Goal: Task Accomplishment & Management: Manage account settings

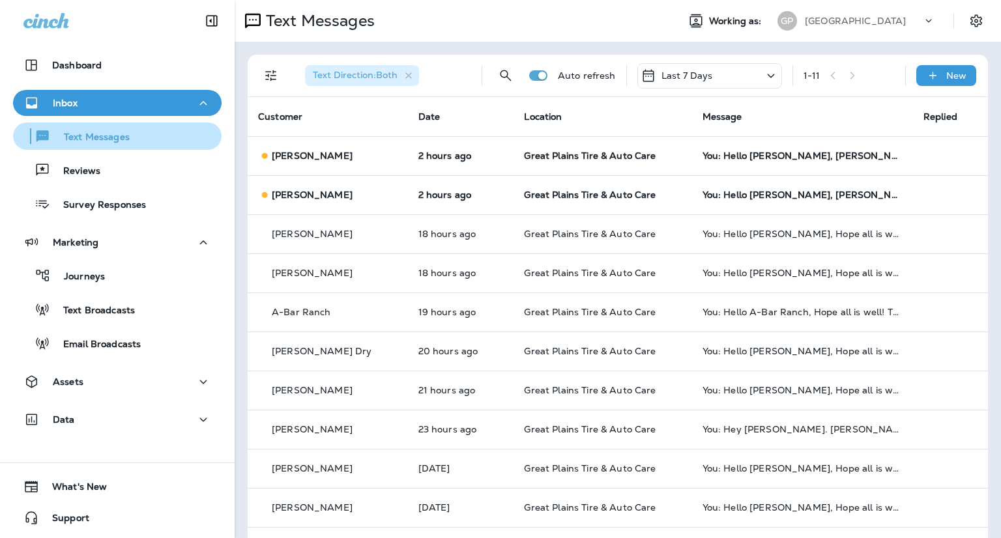
click at [91, 134] on p "Text Messages" at bounding box center [90, 138] width 79 height 12
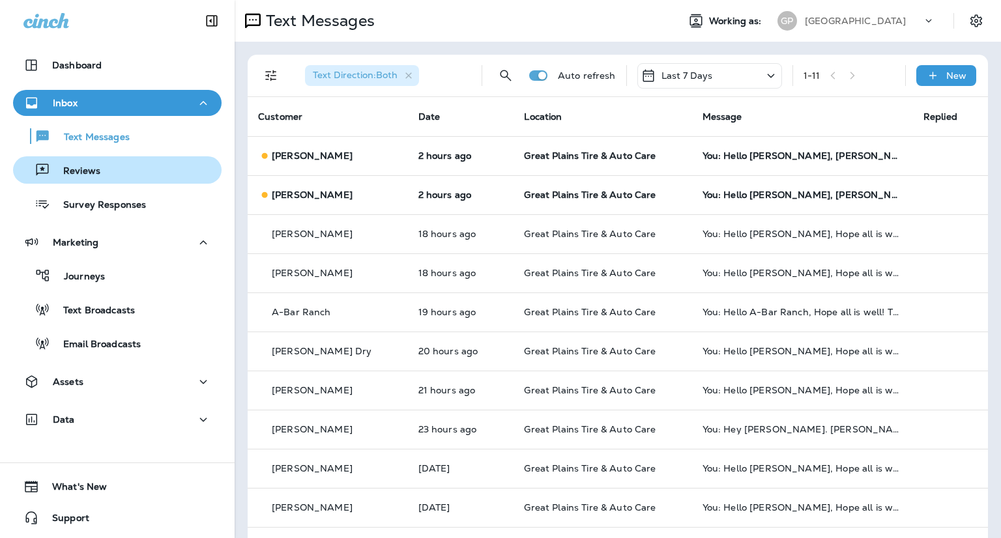
click at [79, 169] on p "Reviews" at bounding box center [75, 171] width 50 height 12
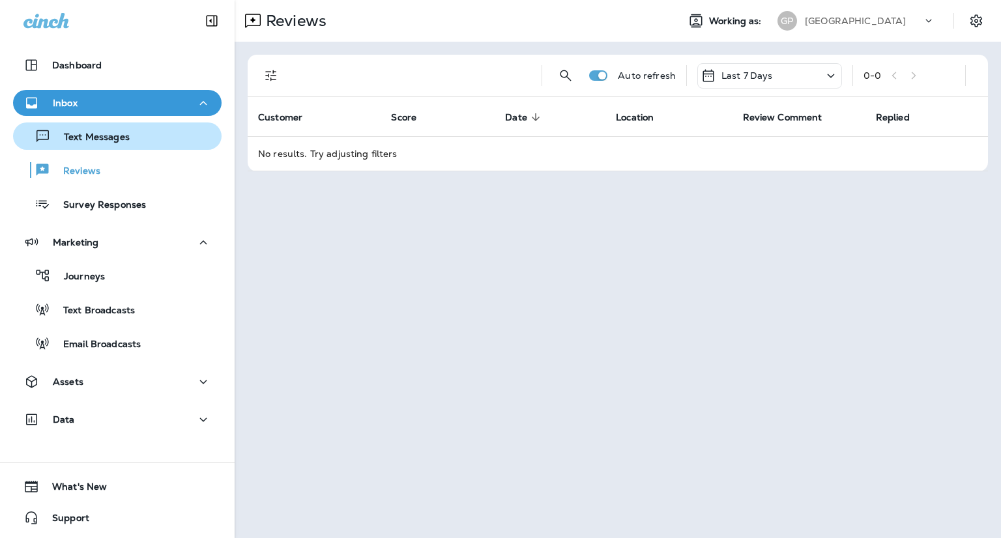
click at [87, 137] on p "Text Messages" at bounding box center [90, 138] width 79 height 12
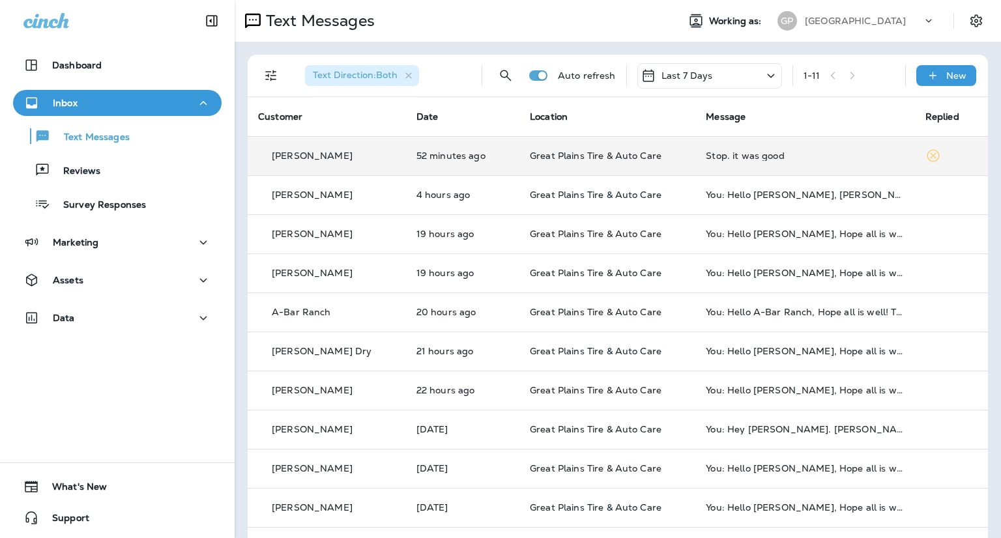
click at [771, 154] on div "Stop. it was good" at bounding box center [805, 156] width 198 height 10
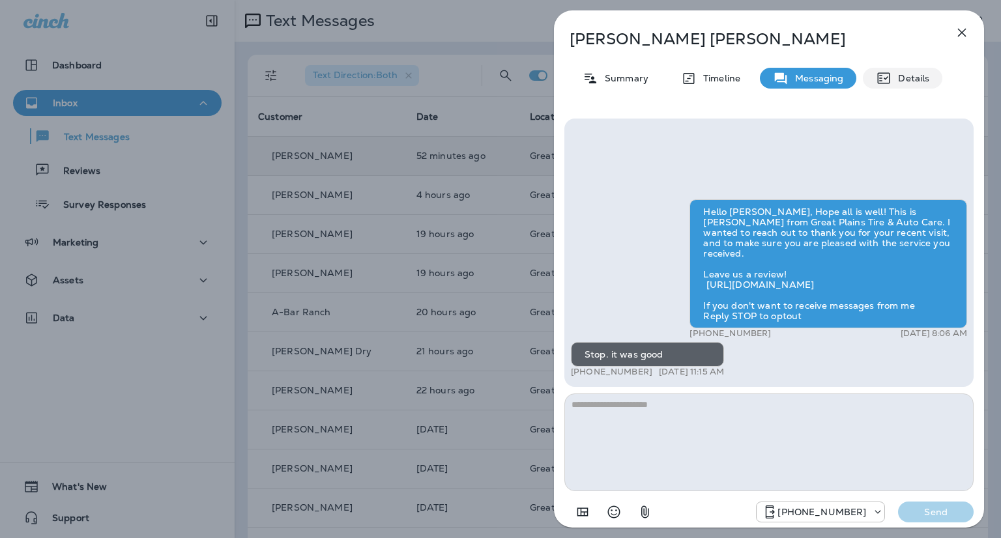
click at [908, 79] on p "Details" at bounding box center [910, 78] width 38 height 10
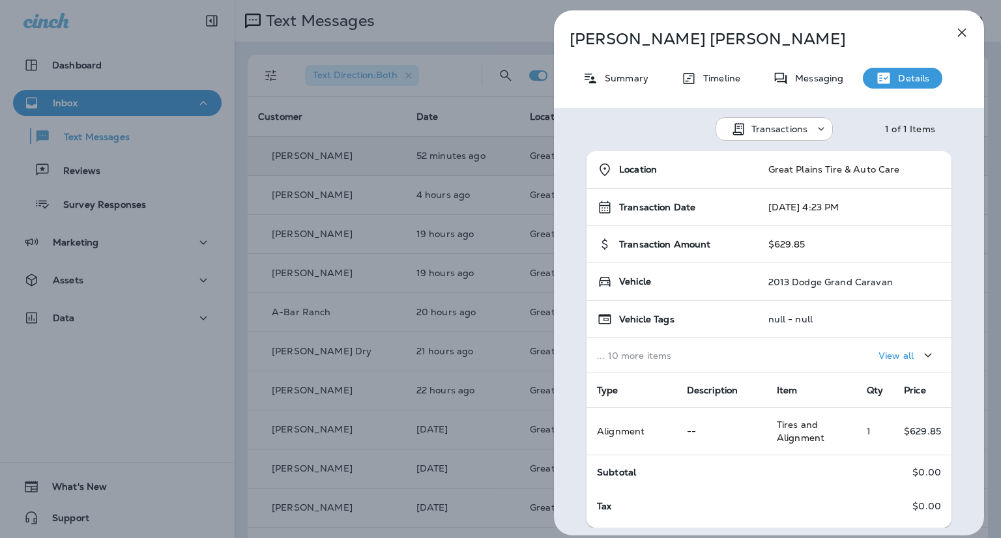
scroll to position [29, 0]
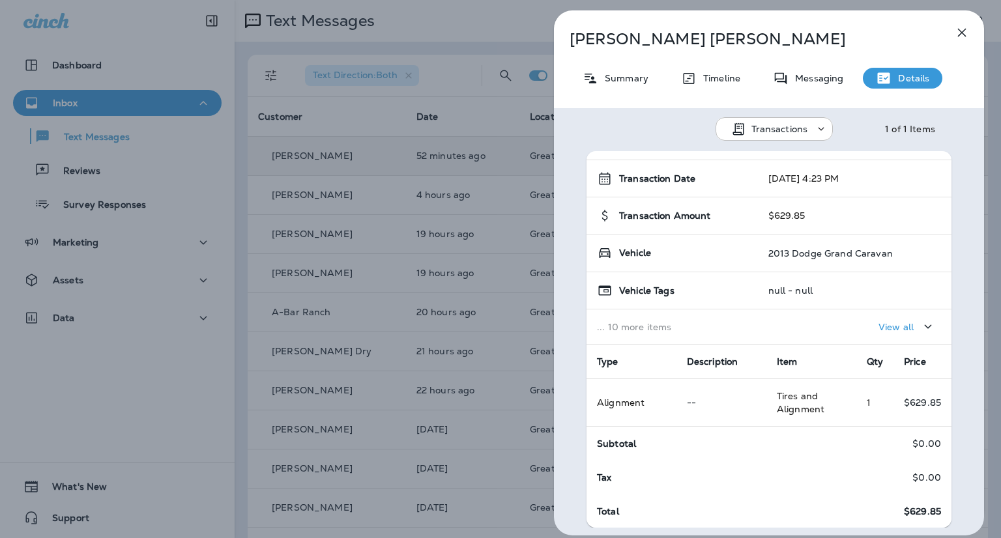
click at [962, 35] on icon "button" at bounding box center [962, 33] width 16 height 16
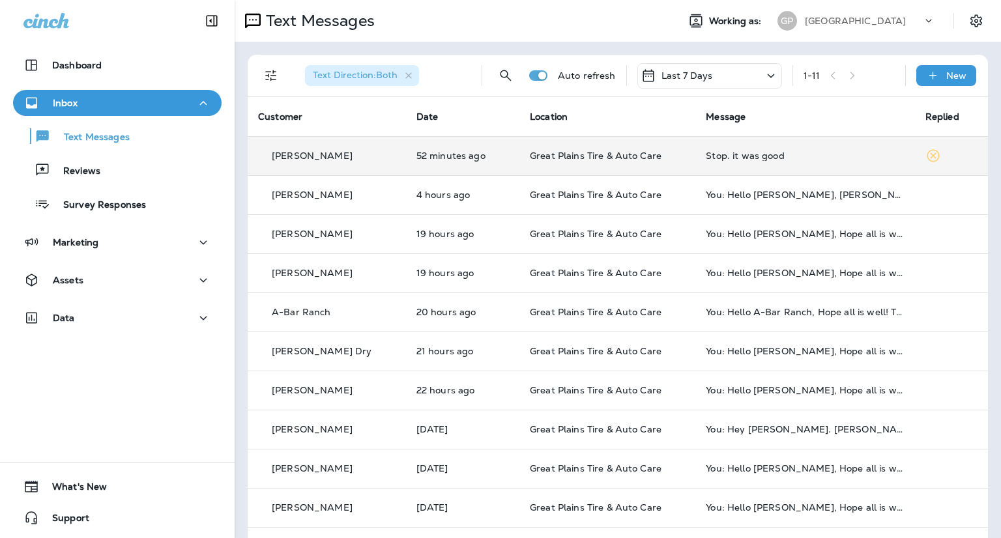
click at [753, 157] on div "Stop. it was good" at bounding box center [805, 156] width 198 height 10
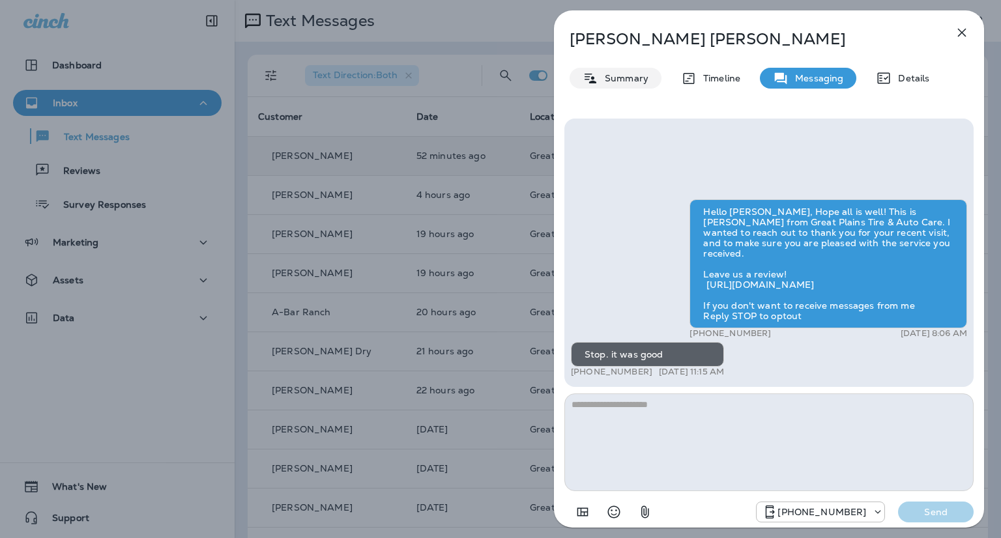
click at [615, 74] on p "Summary" at bounding box center [623, 78] width 50 height 10
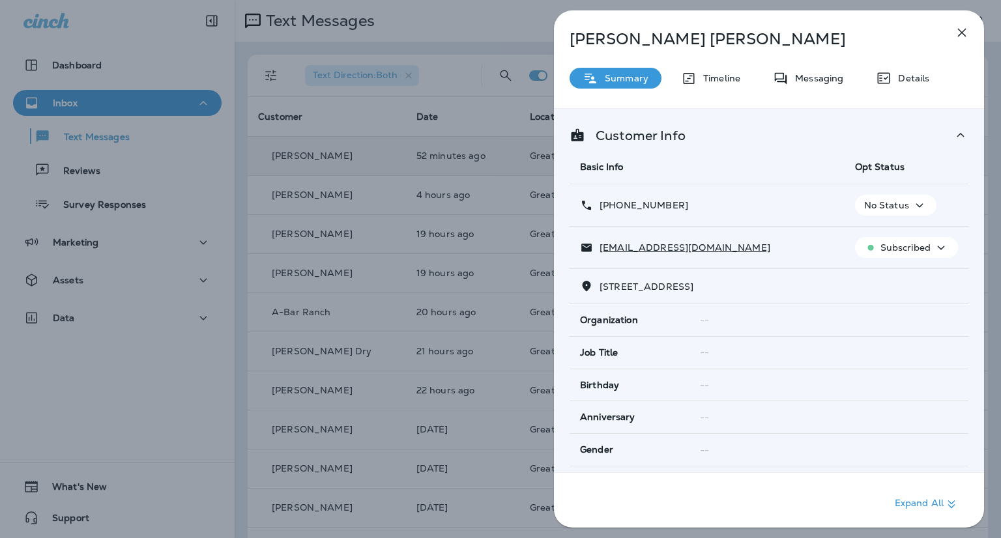
click at [887, 204] on p "No Status" at bounding box center [886, 205] width 45 height 10
click at [891, 234] on p "Opt out" at bounding box center [884, 236] width 35 height 10
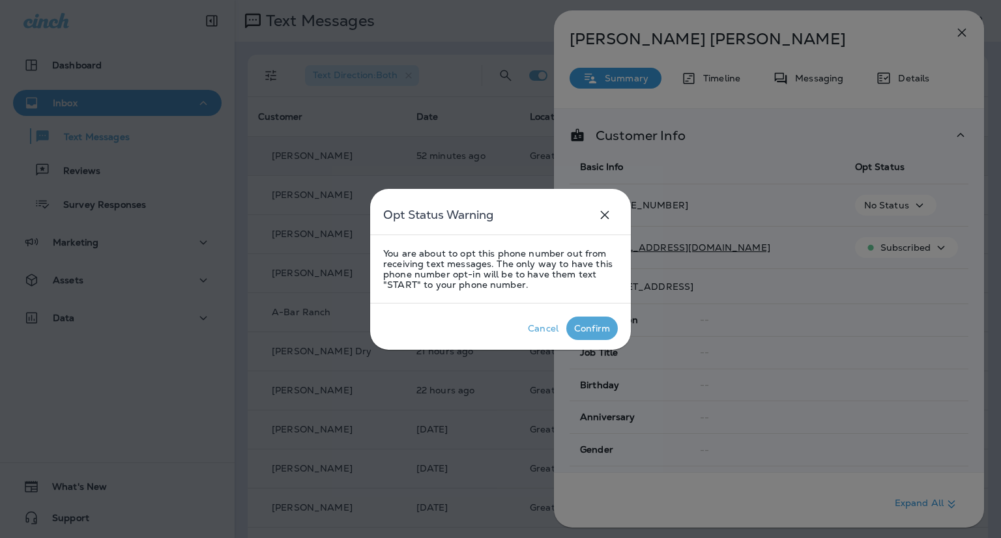
click at [586, 324] on div "Confirm" at bounding box center [592, 328] width 36 height 10
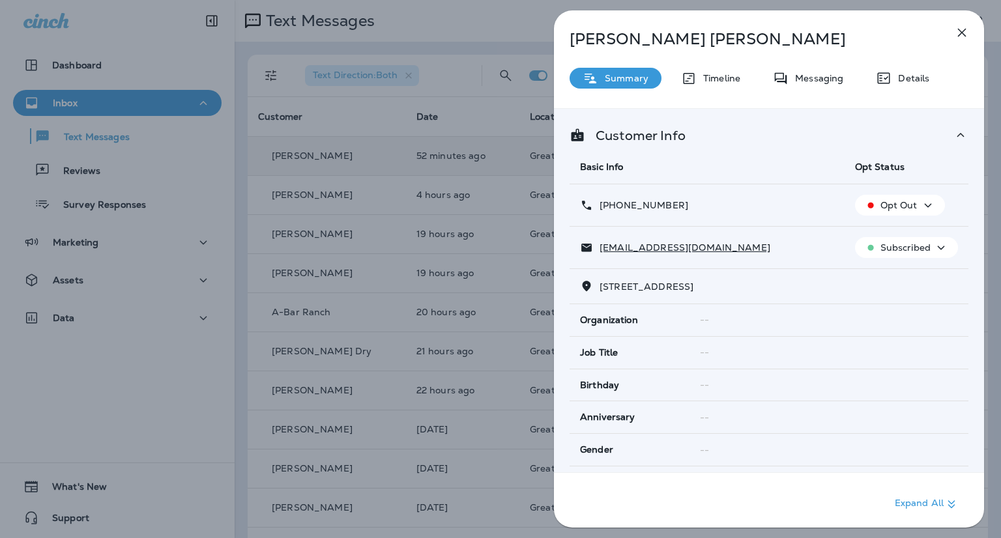
click at [969, 29] on icon "button" at bounding box center [962, 33] width 16 height 16
